Goal: Information Seeking & Learning: Compare options

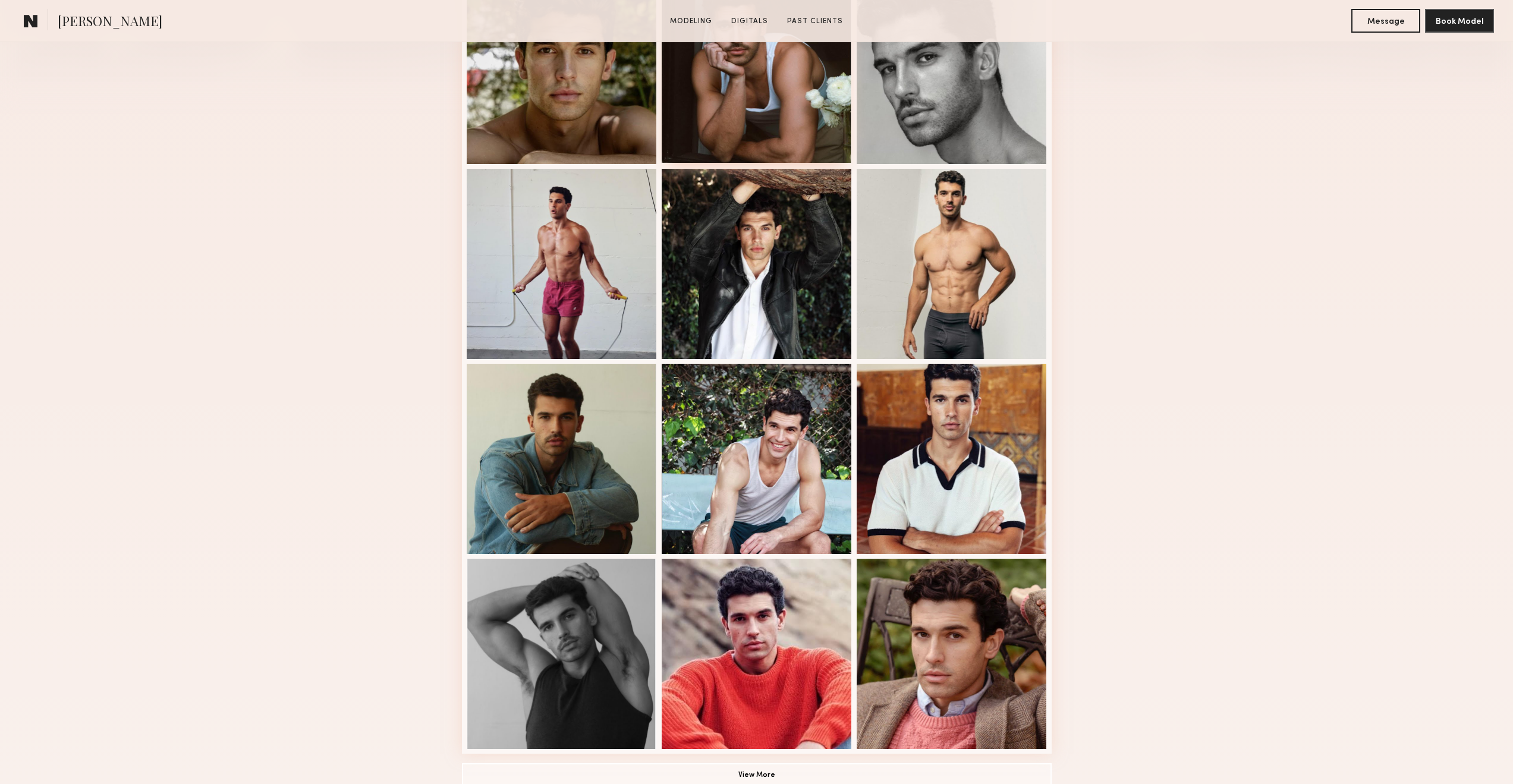
scroll to position [383, 0]
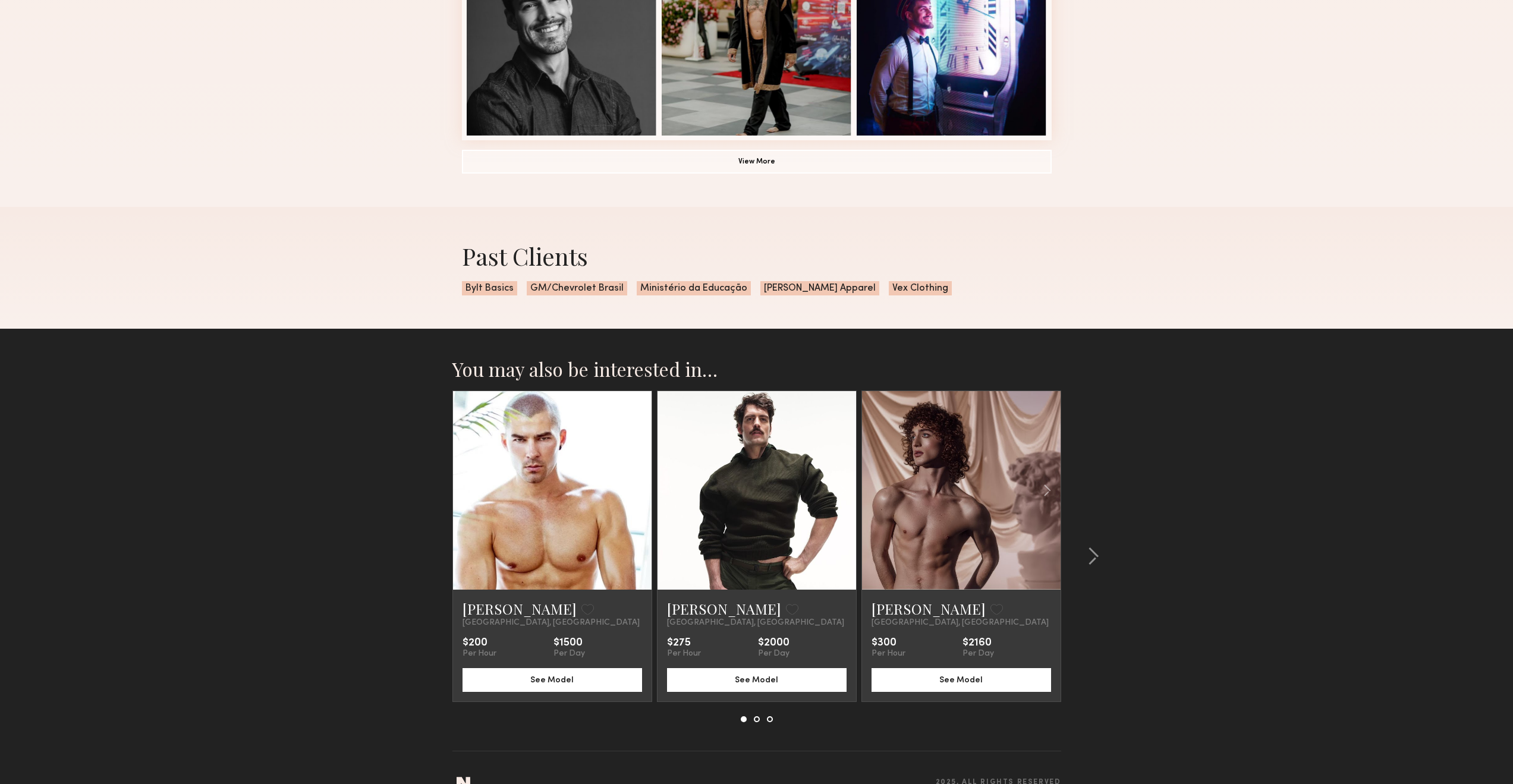
scroll to position [950, 0]
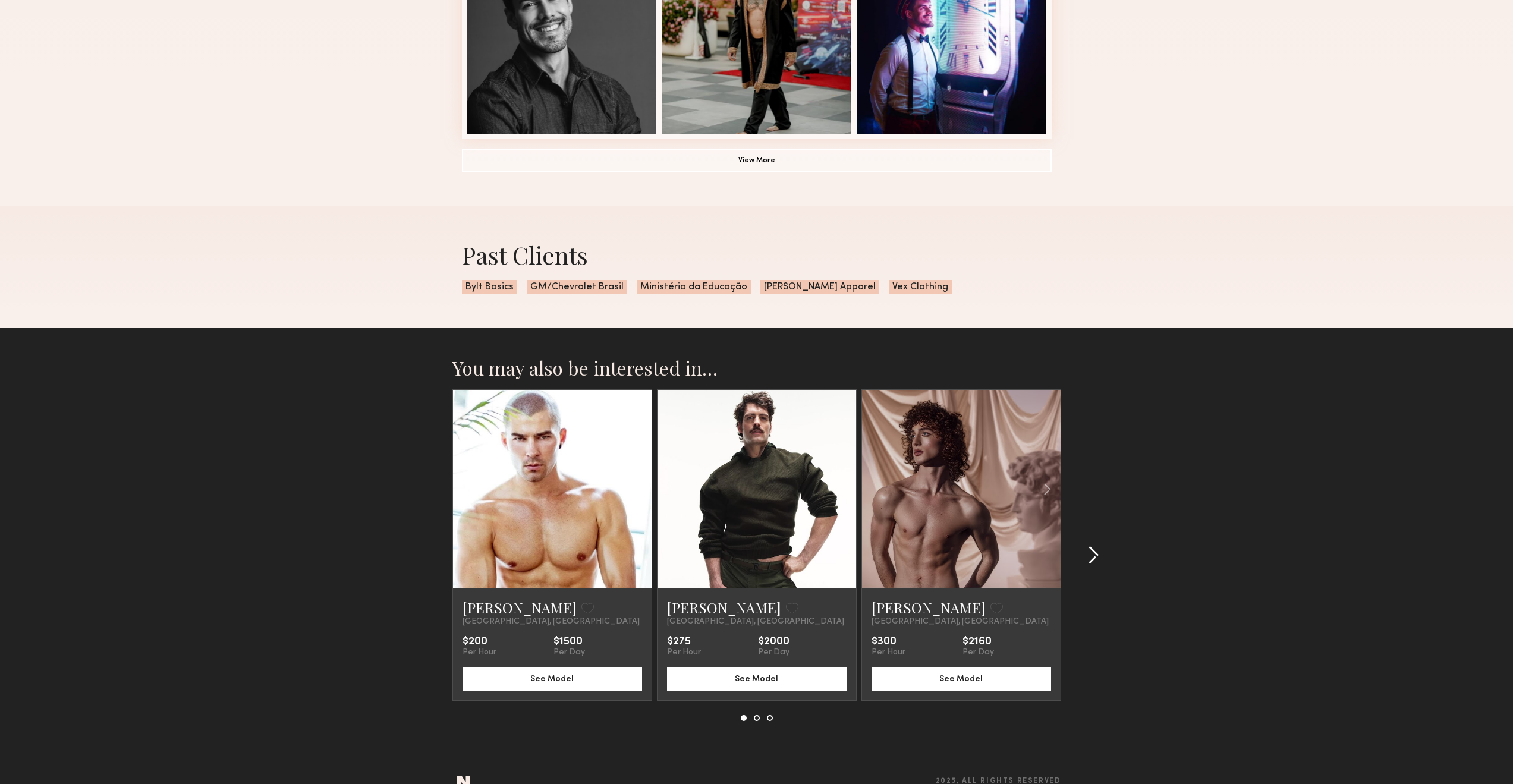
click at [1097, 562] on common-icon at bounding box center [1093, 555] width 12 height 19
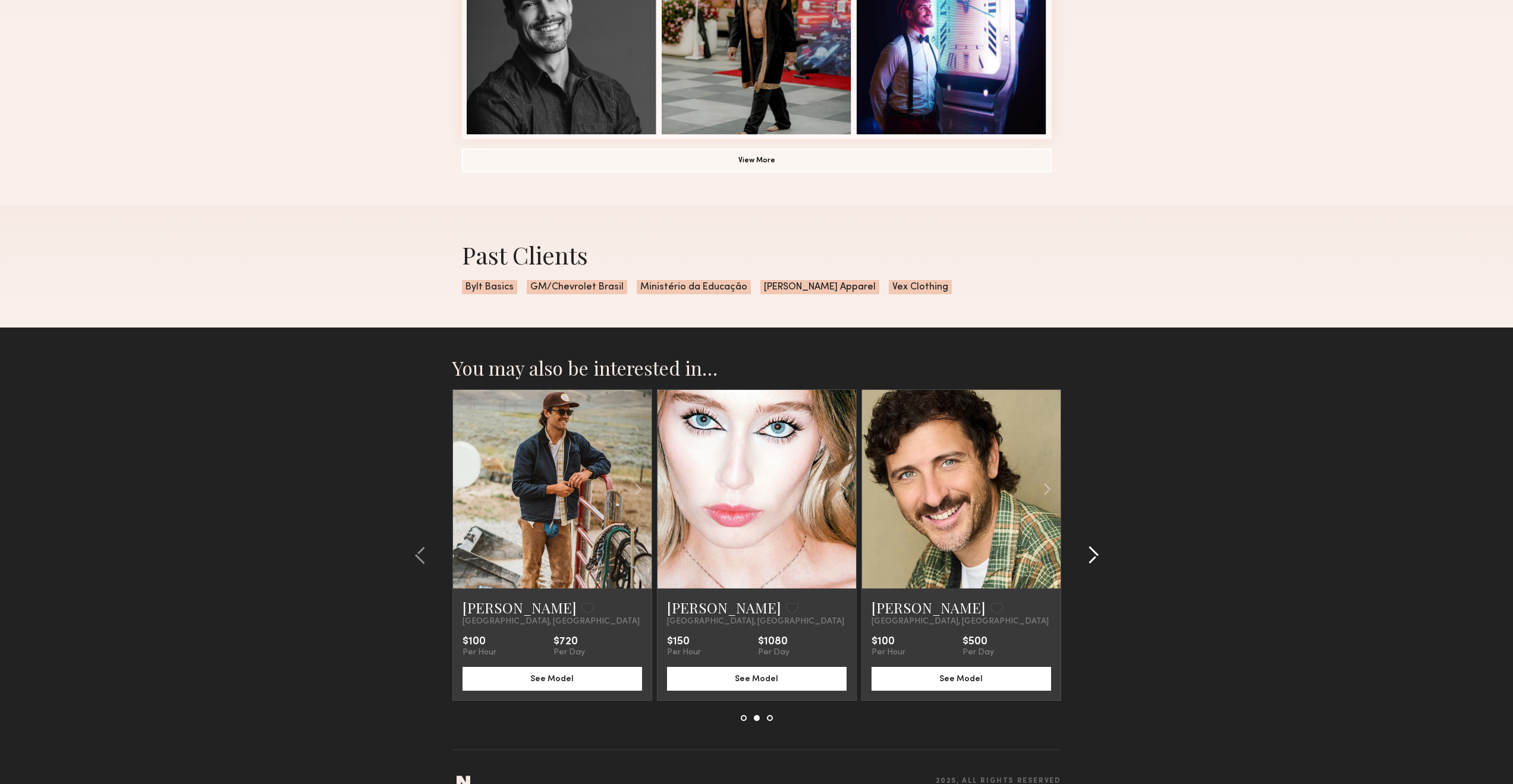
click at [1097, 562] on common-icon at bounding box center [1093, 555] width 12 height 19
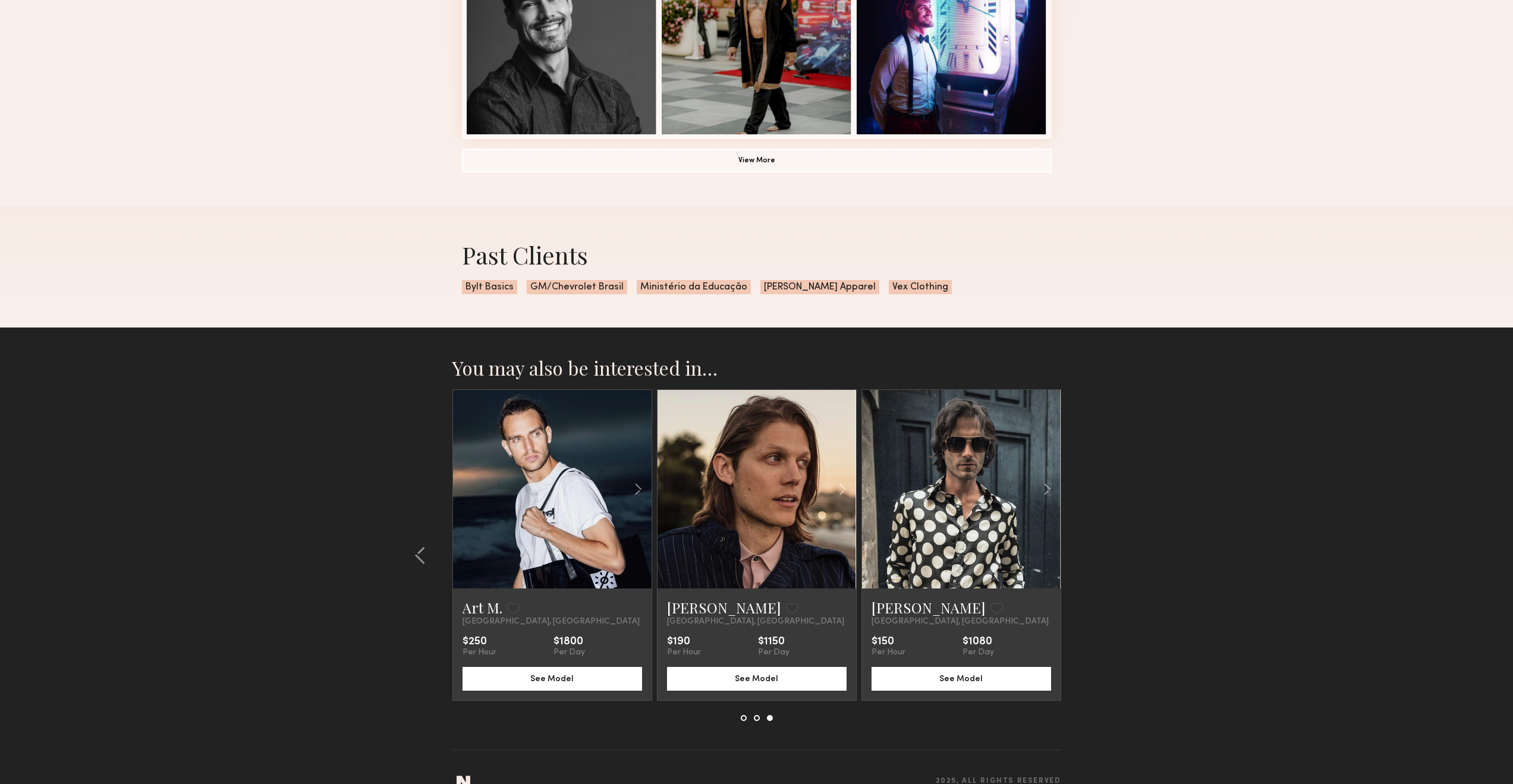
click at [1097, 562] on section "You may also be interested in… Cody C. Favorite Los Angeles, CA $200 Per Hour $…" at bounding box center [756, 567] width 1513 height 481
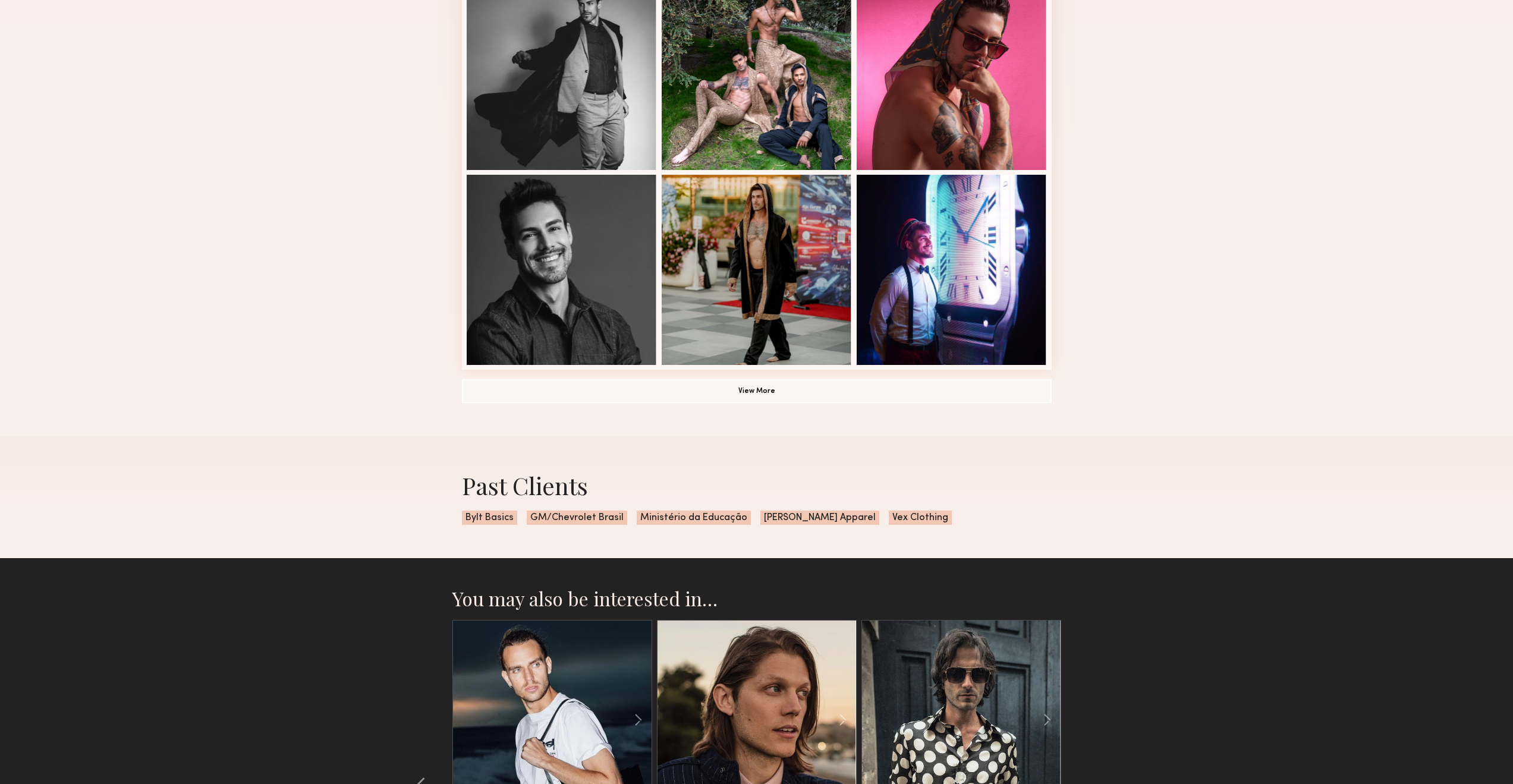
scroll to position [624, 0]
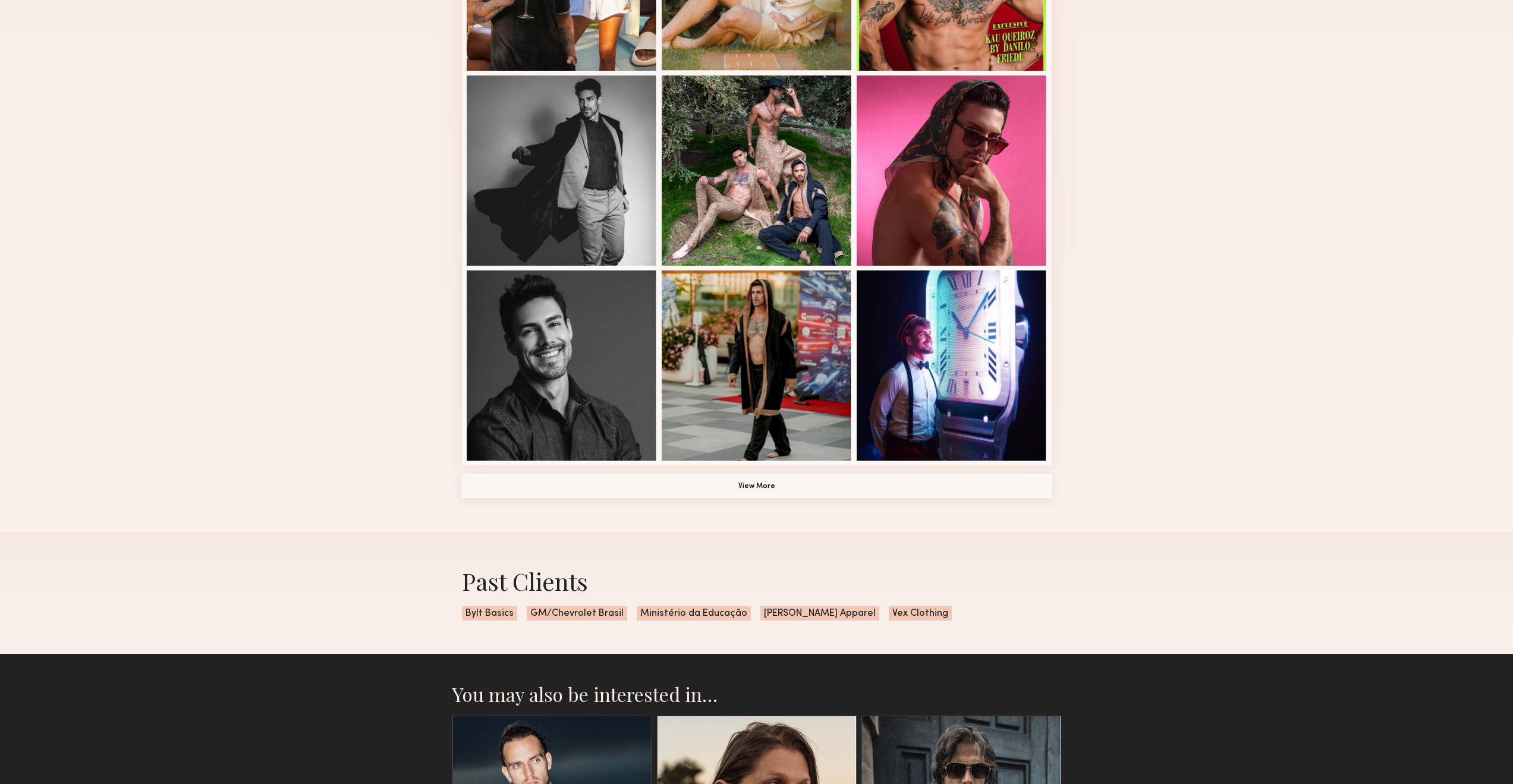
click at [773, 493] on button "View More" at bounding box center [756, 486] width 590 height 23
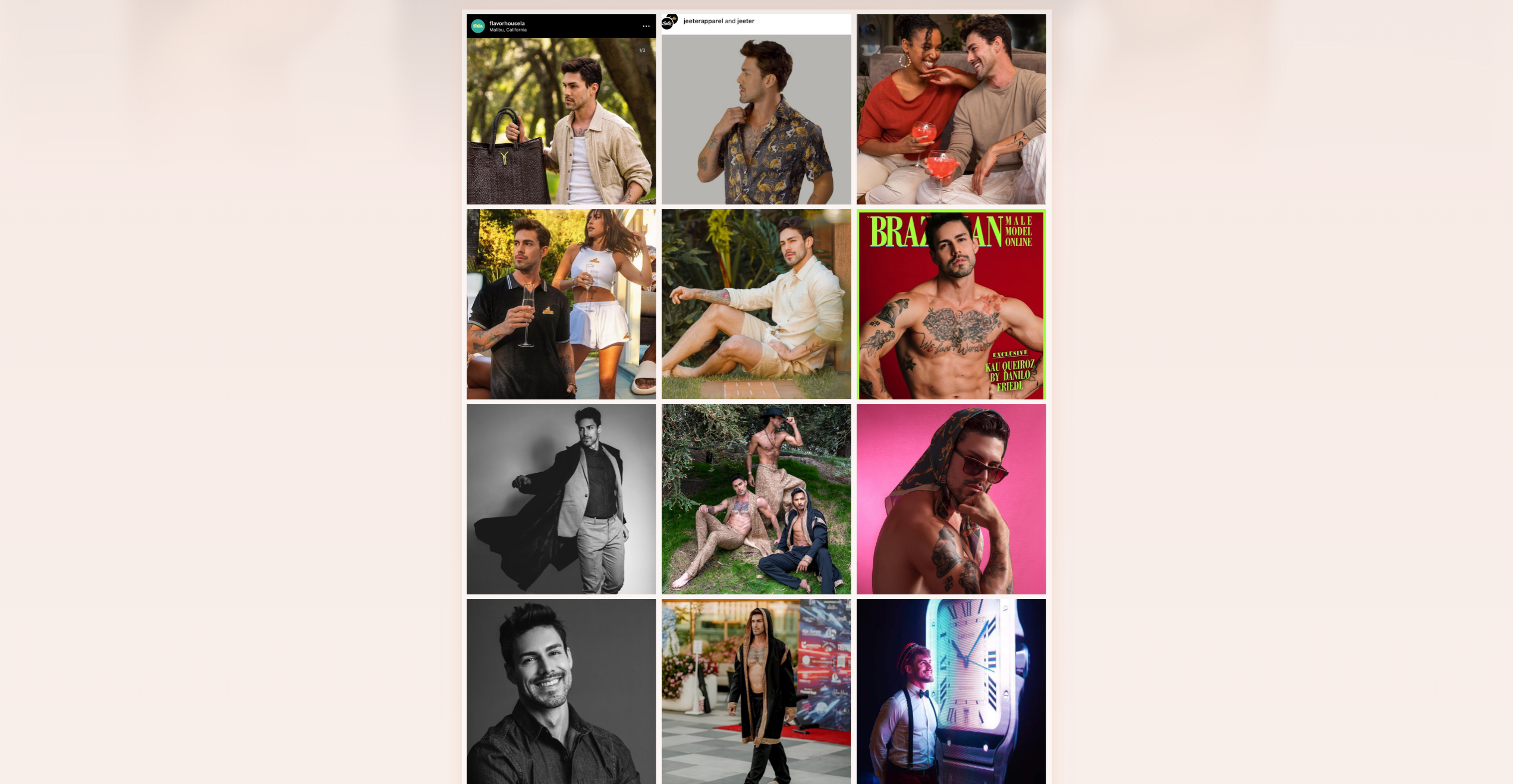
scroll to position [0, 0]
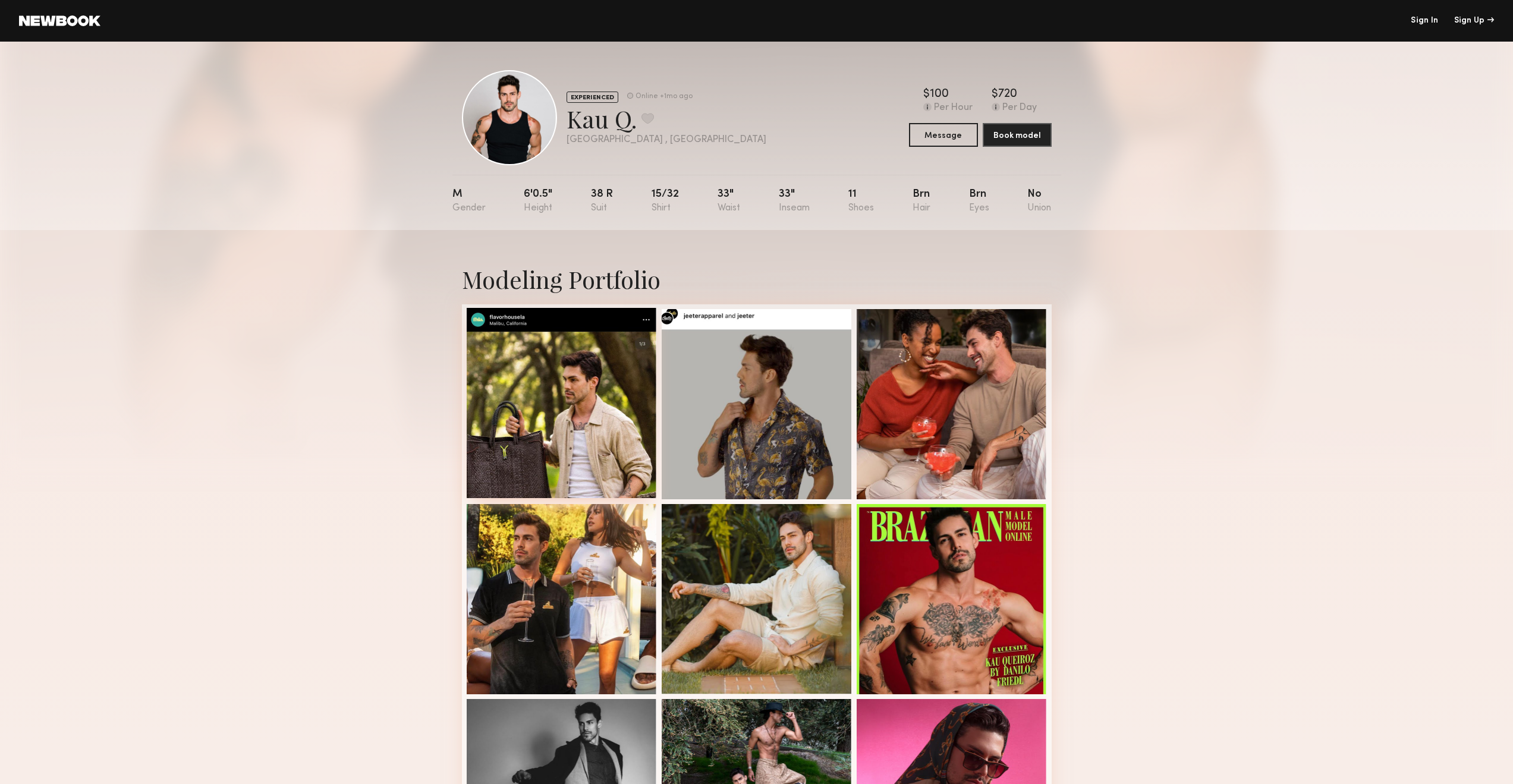
click at [615, 462] on div at bounding box center [562, 403] width 190 height 190
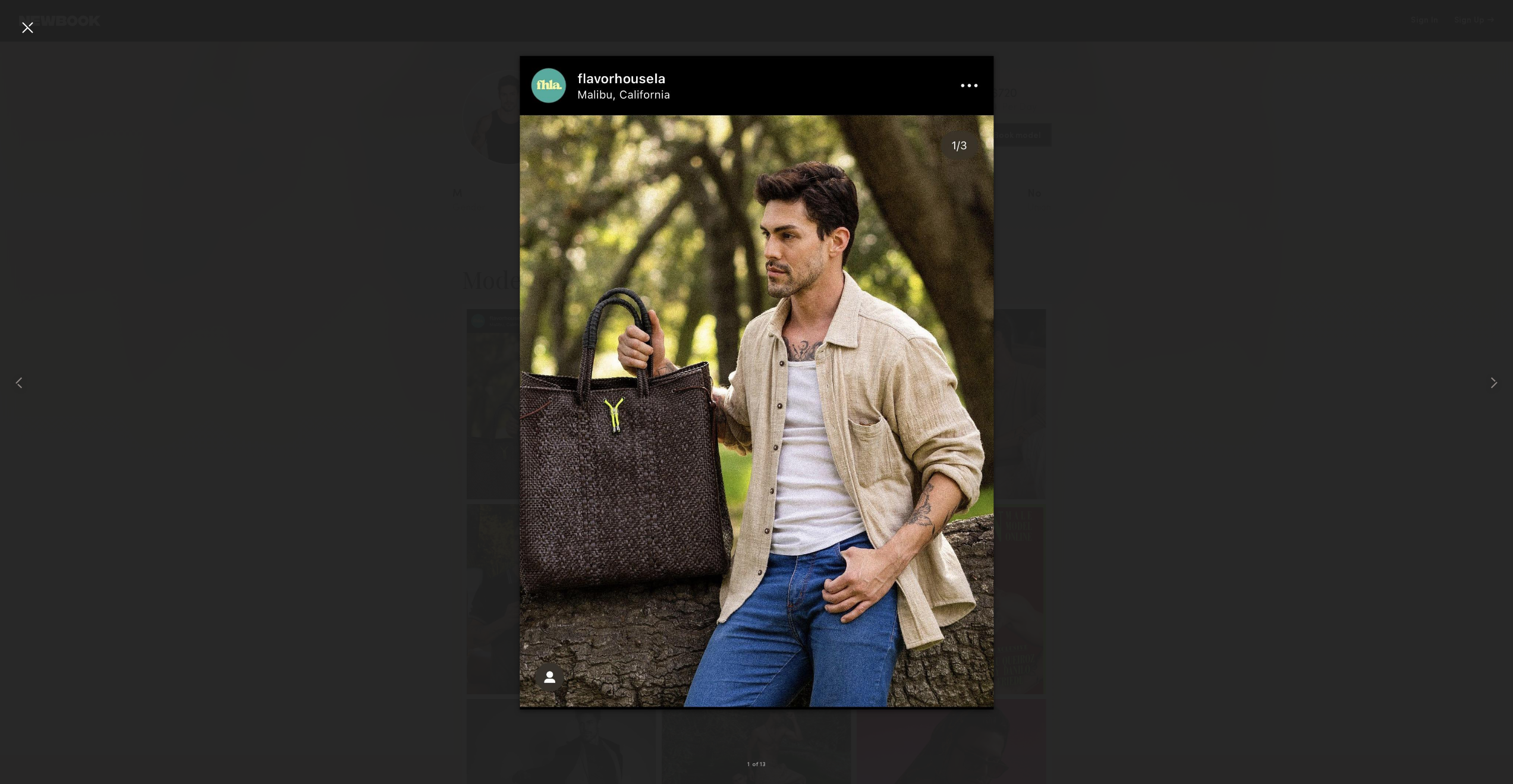
click at [1039, 188] on div at bounding box center [756, 383] width 1513 height 727
click at [29, 30] on div at bounding box center [27, 27] width 19 height 19
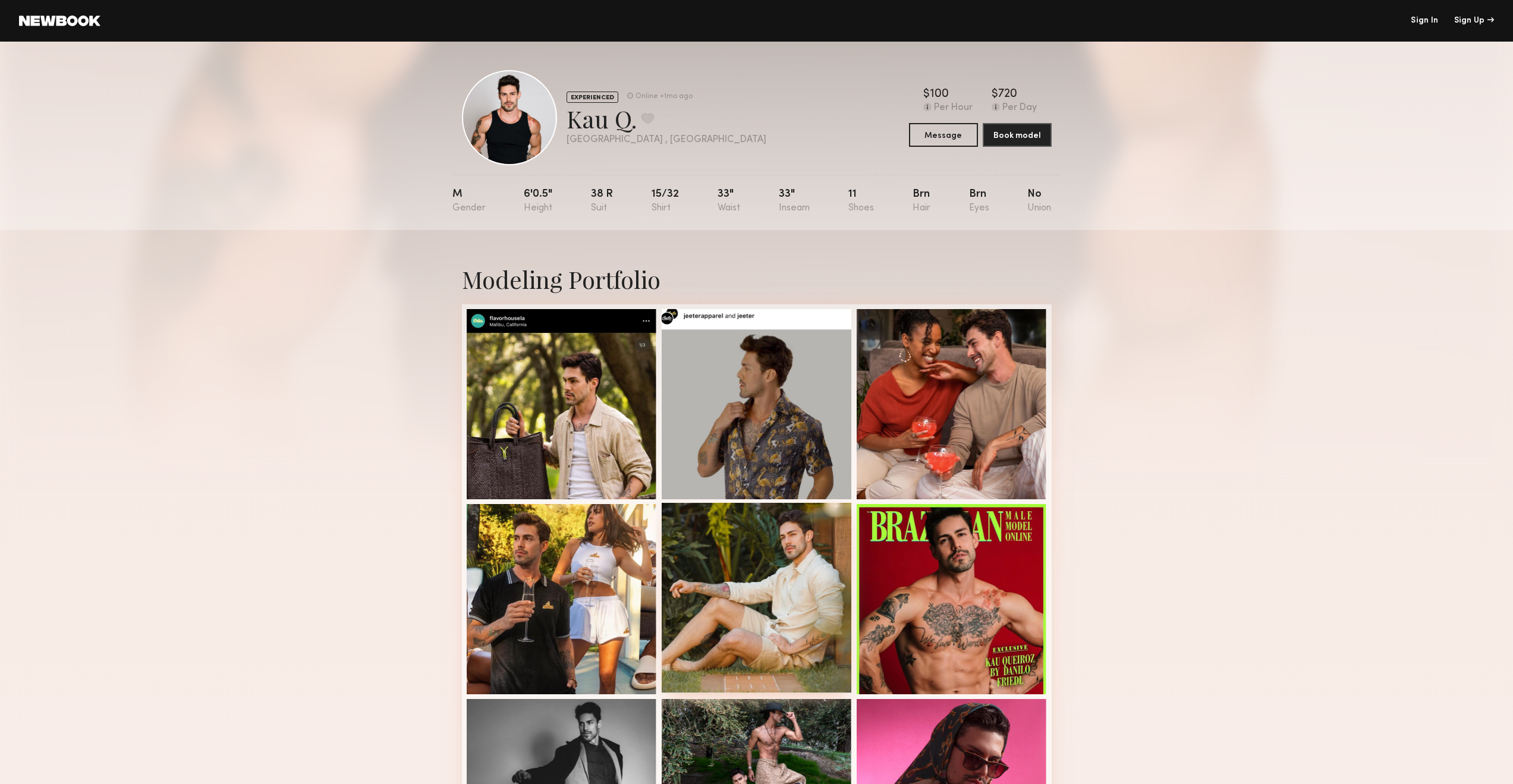
click at [806, 571] on div at bounding box center [757, 598] width 190 height 190
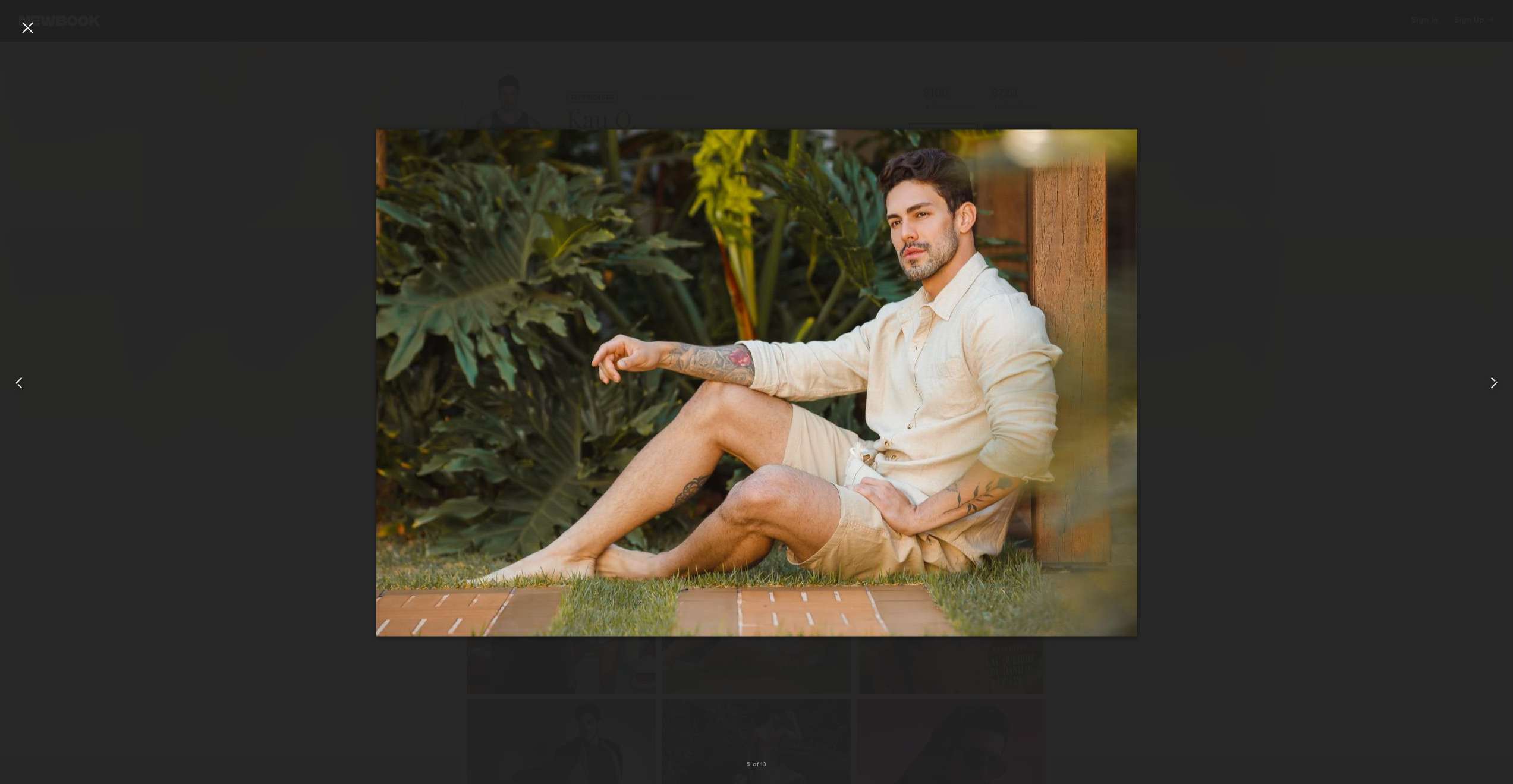
click at [27, 32] on div at bounding box center [27, 27] width 19 height 19
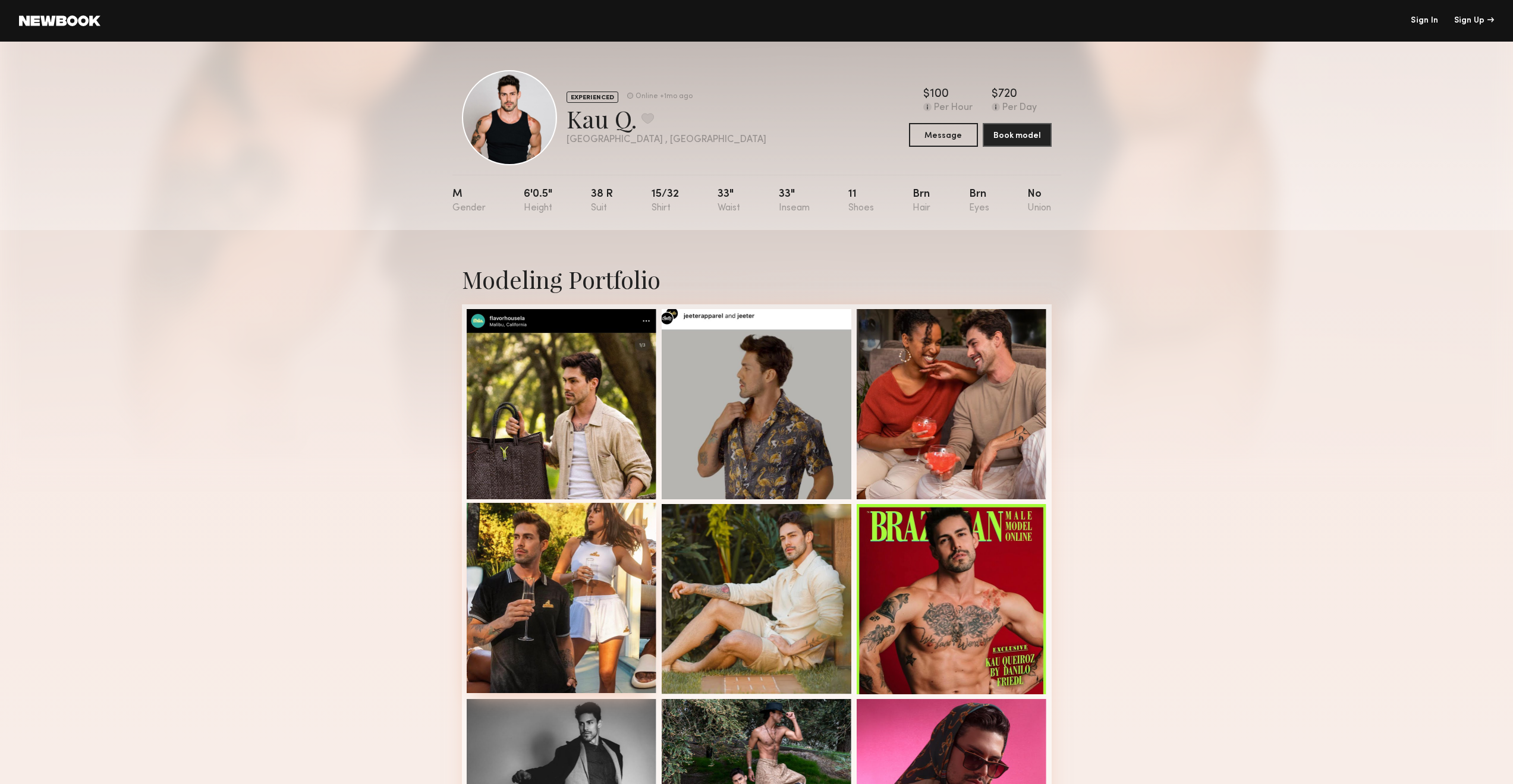
click at [503, 531] on div at bounding box center [562, 598] width 190 height 190
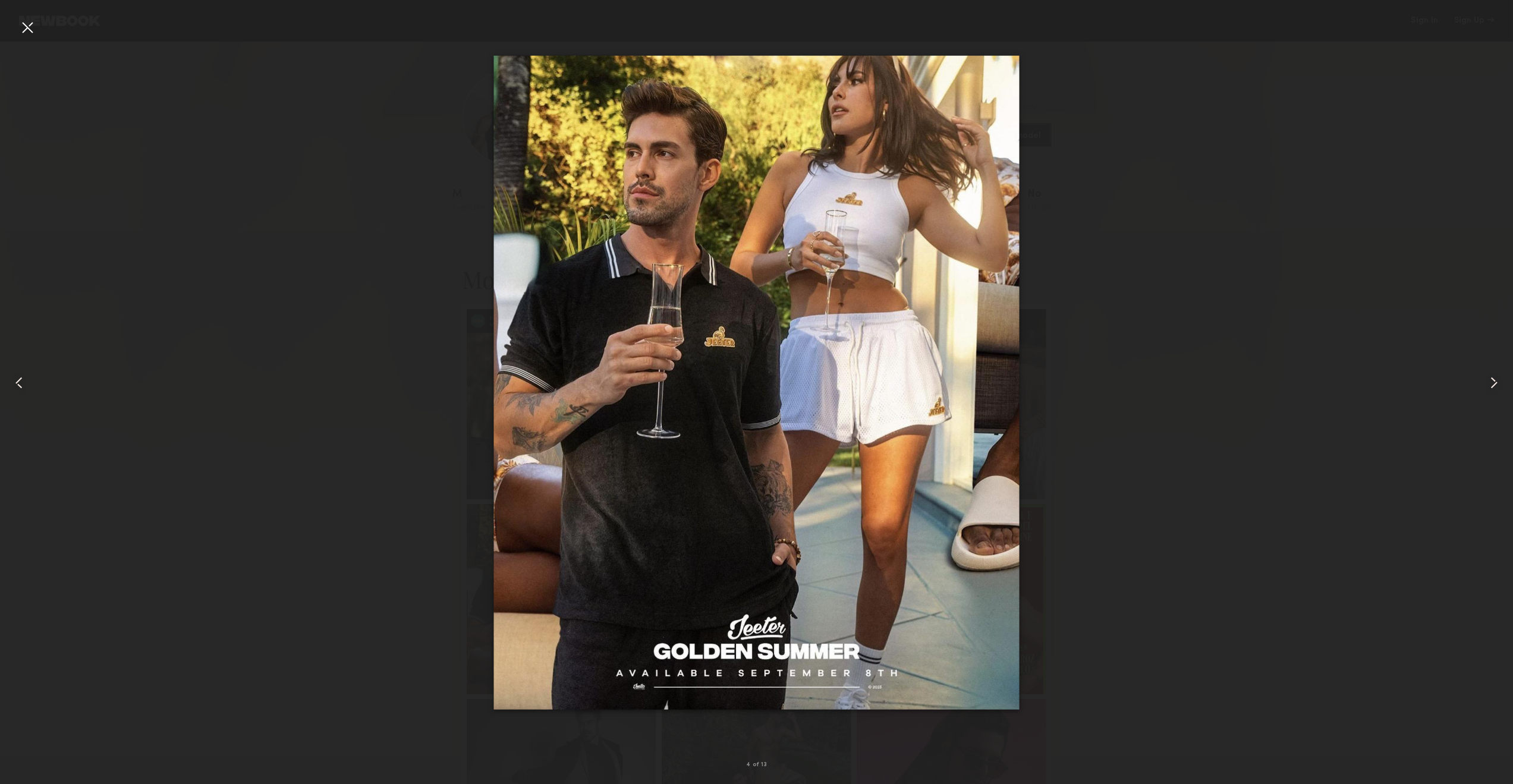
click at [18, 25] on div at bounding box center [27, 27] width 19 height 19
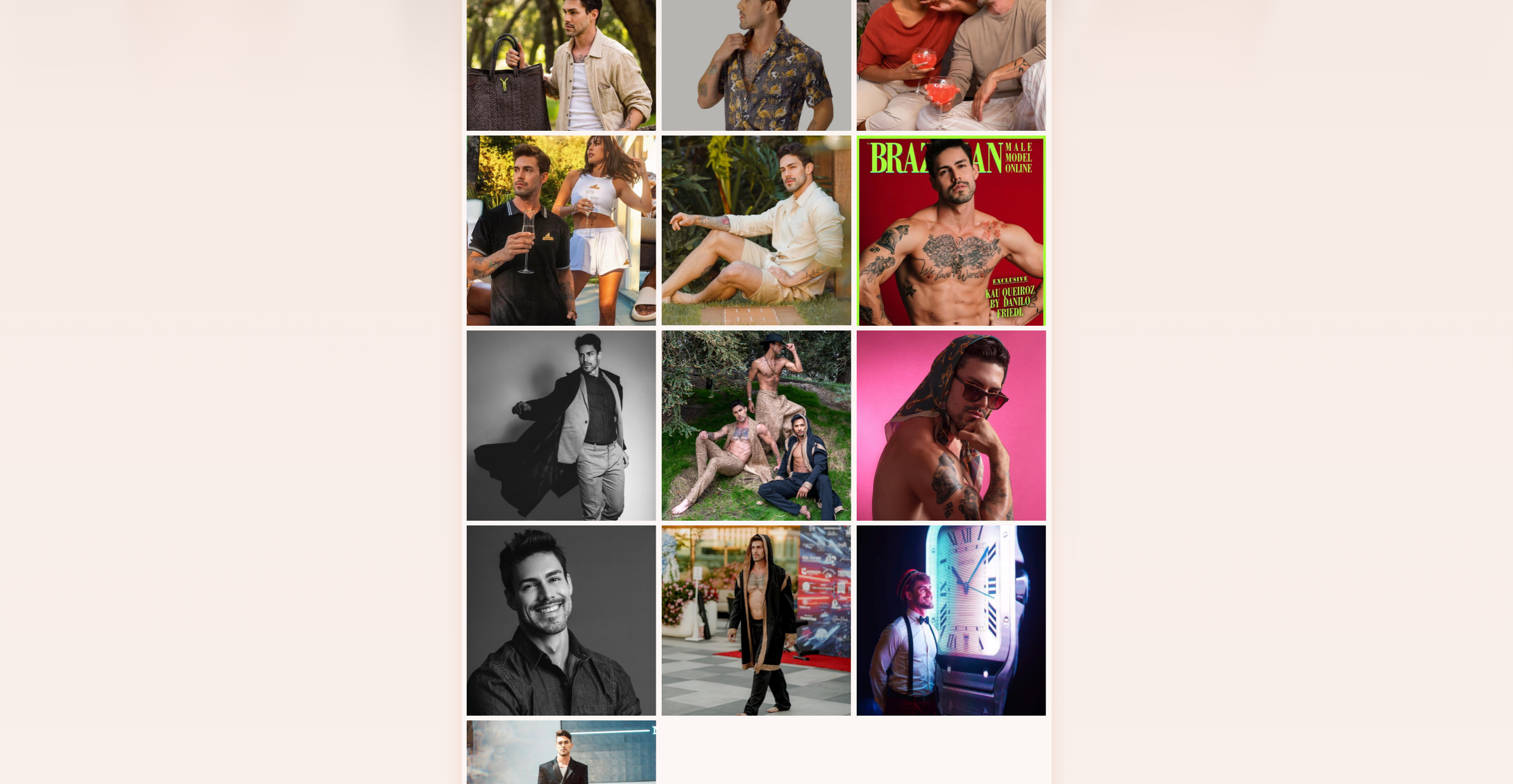
scroll to position [369, 0]
